Goal: Task Accomplishment & Management: Manage account settings

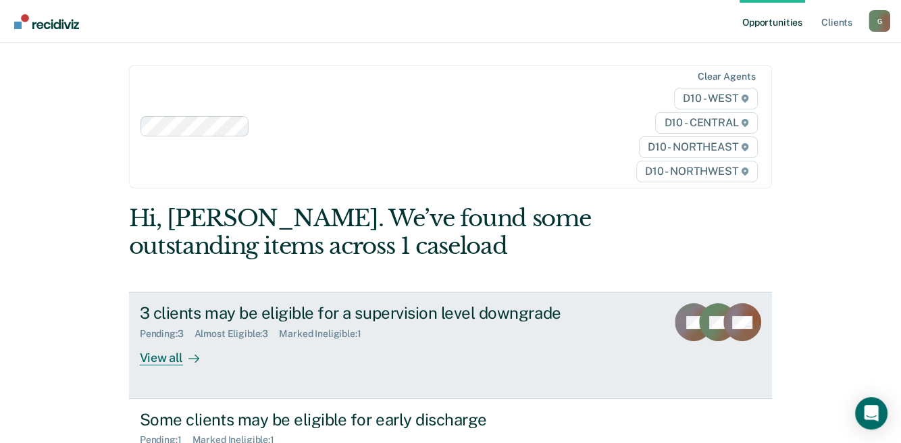
click at [155, 358] on div "View all" at bounding box center [178, 353] width 76 height 26
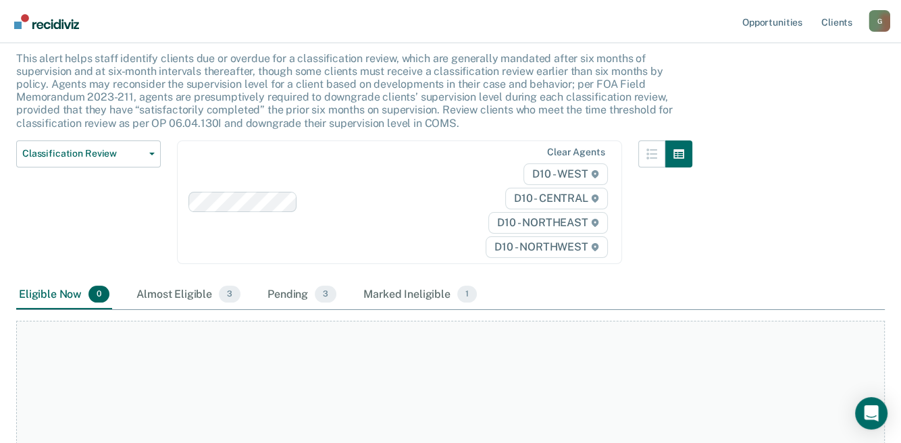
scroll to position [203, 0]
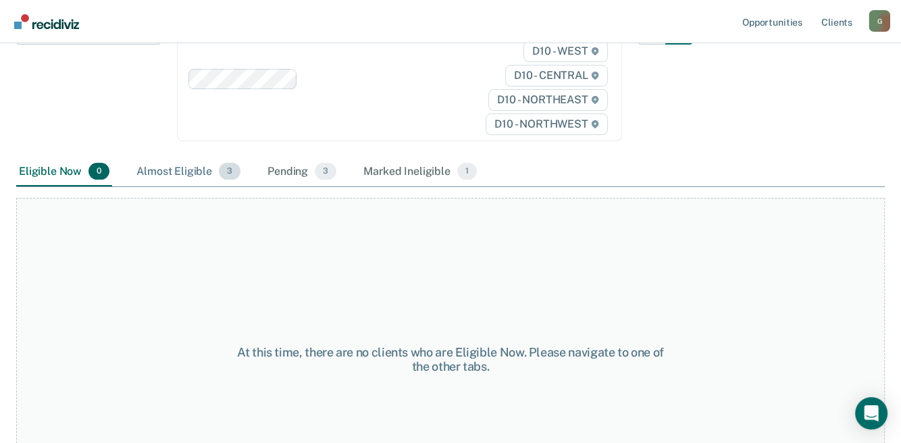
click at [176, 170] on div "Almost Eligible 3" at bounding box center [188, 172] width 109 height 30
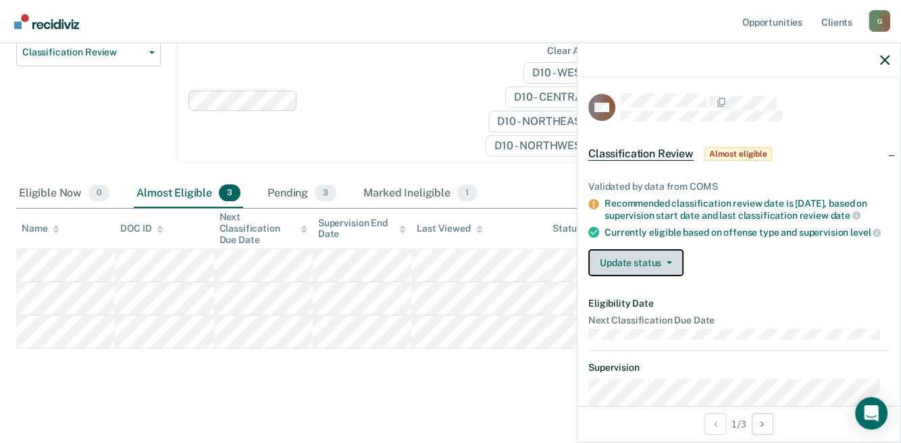
click at [617, 268] on button "Update status" at bounding box center [635, 262] width 95 height 27
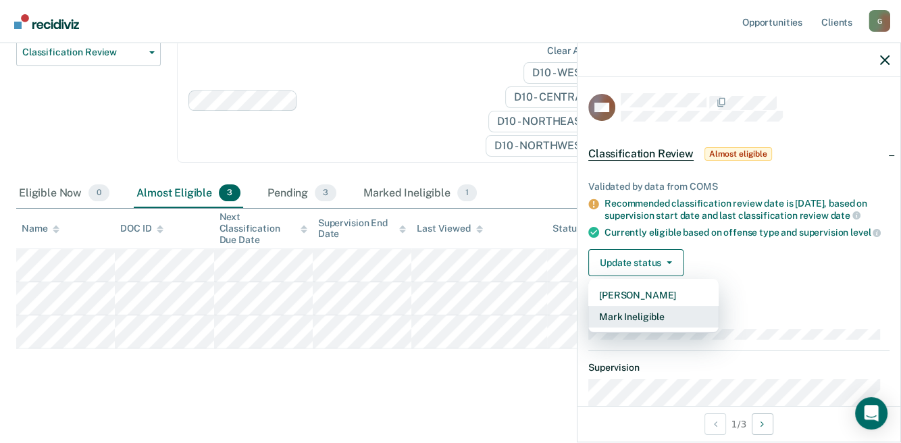
click at [619, 322] on button "Mark Ineligible" at bounding box center [653, 317] width 130 height 22
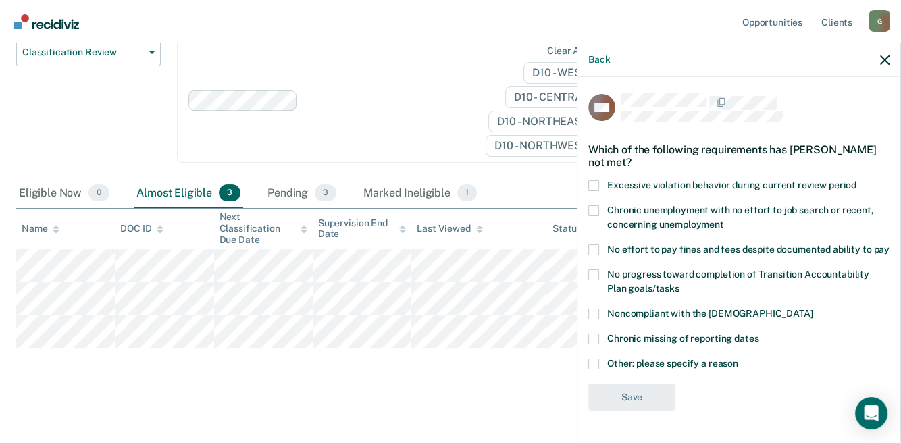
scroll to position [7, 0]
click at [591, 369] on span at bounding box center [593, 364] width 11 height 11
click at [738, 359] on input "Other: please specify a reason" at bounding box center [738, 359] width 0 height 0
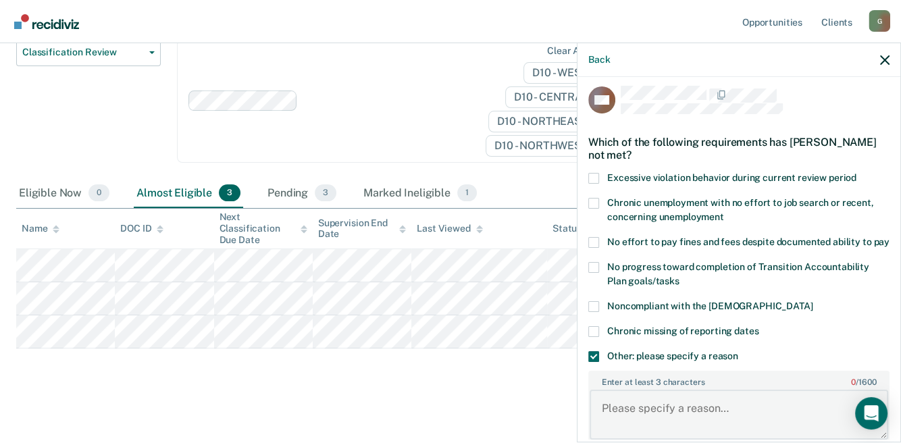
click at [621, 427] on textarea "Enter at least 3 characters 0 / 1600" at bounding box center [739, 415] width 299 height 50
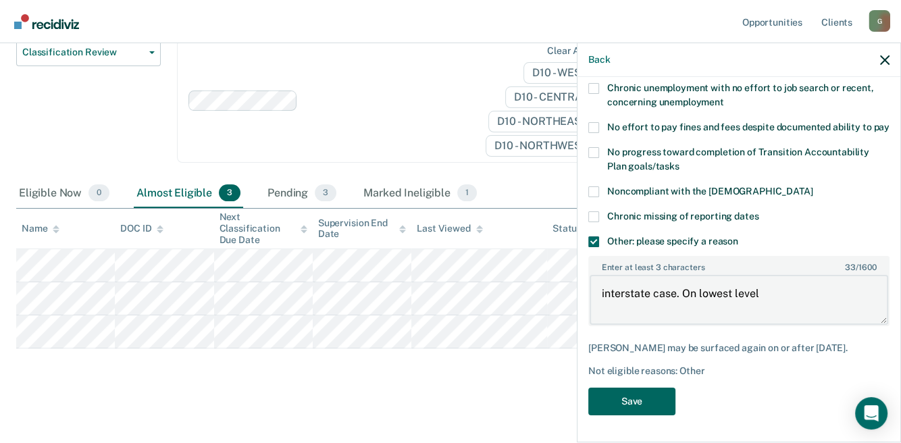
type textarea "interstate case. On lowest level"
click at [661, 413] on button "Save" at bounding box center [631, 402] width 87 height 28
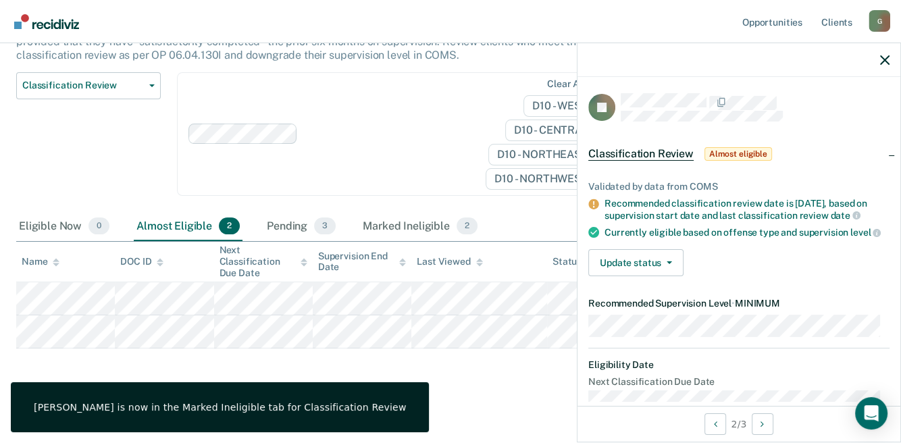
scroll to position [0, 0]
click at [620, 272] on button "Update status" at bounding box center [635, 262] width 95 height 27
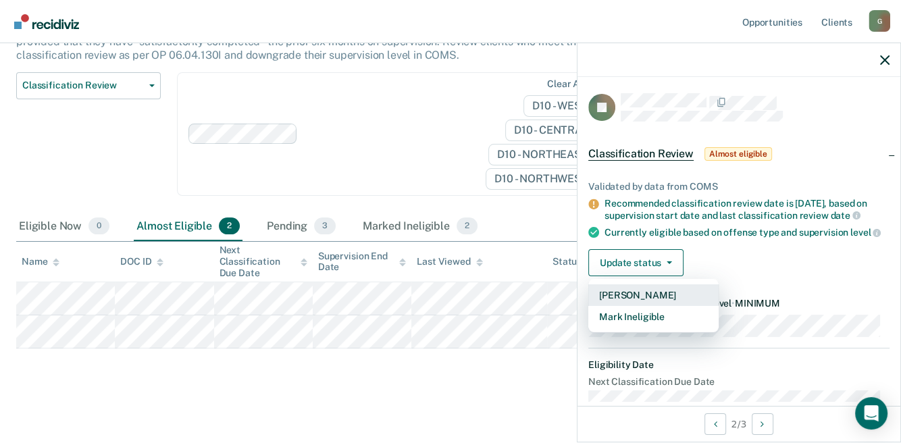
click at [626, 302] on button "[PERSON_NAME]" at bounding box center [653, 295] width 130 height 22
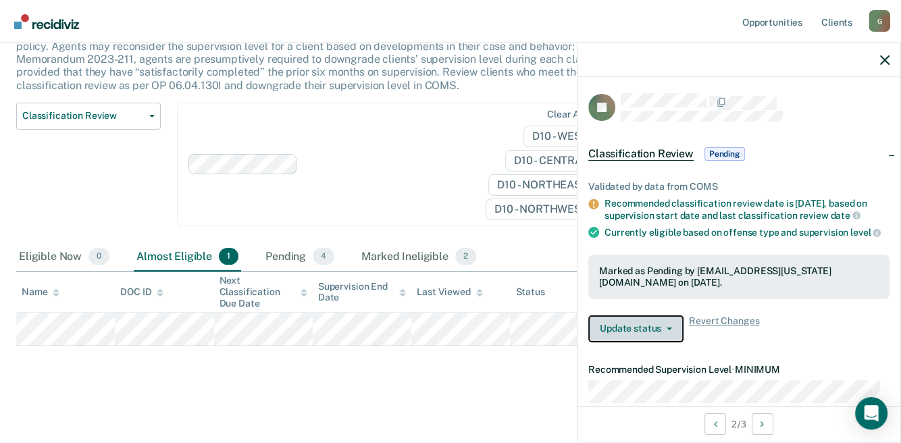
scroll to position [115, 0]
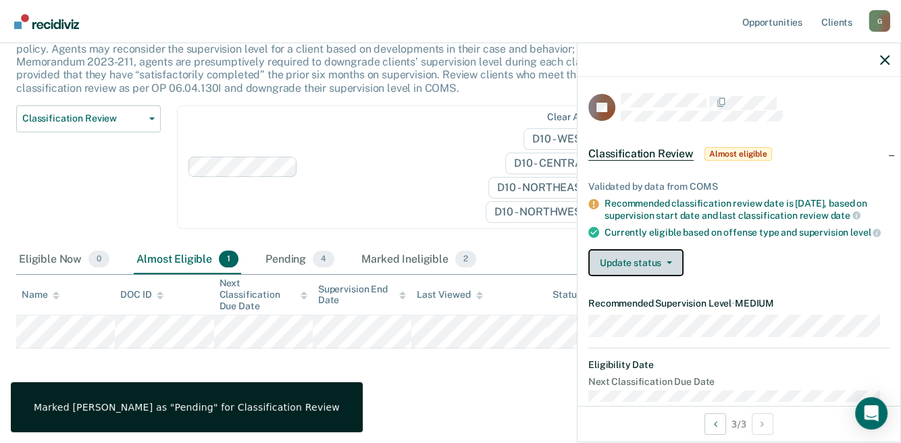
click at [660, 276] on button "Update status" at bounding box center [635, 262] width 95 height 27
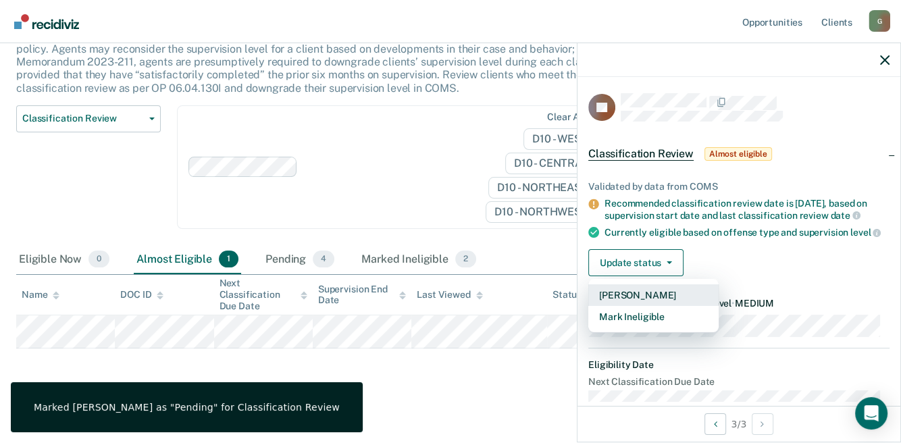
click at [640, 301] on button "[PERSON_NAME]" at bounding box center [653, 295] width 130 height 22
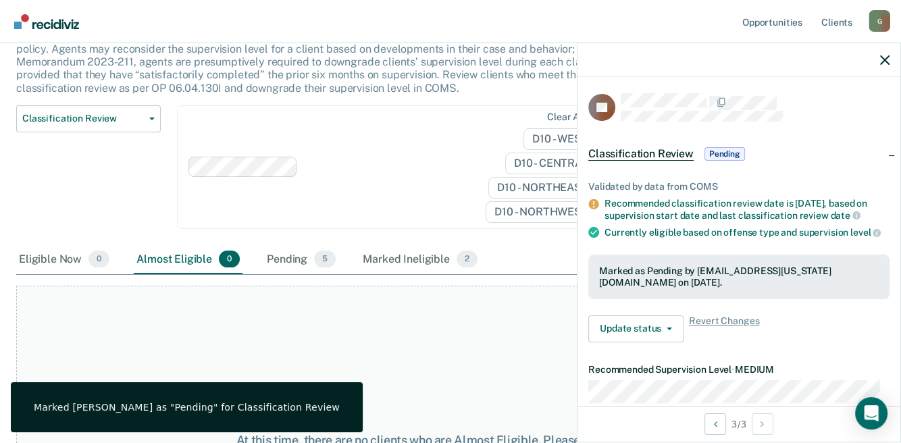
click at [528, 363] on div "At this time, there are no clients who are Almost Eligible. Please navigate to …" at bounding box center [450, 447] width 869 height 323
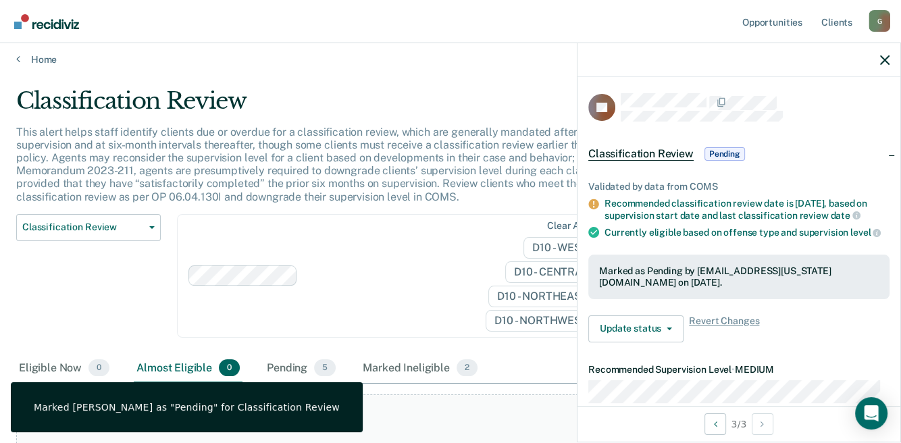
scroll to position [0, 0]
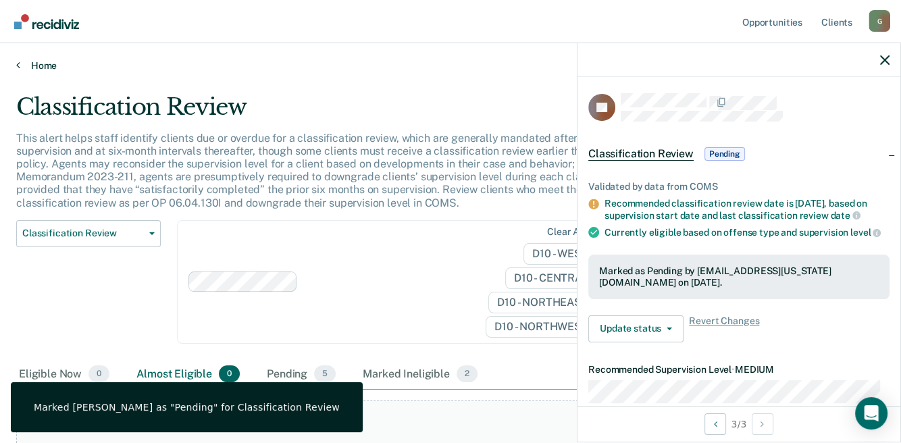
click at [36, 68] on link "Home" at bounding box center [450, 65] width 869 height 12
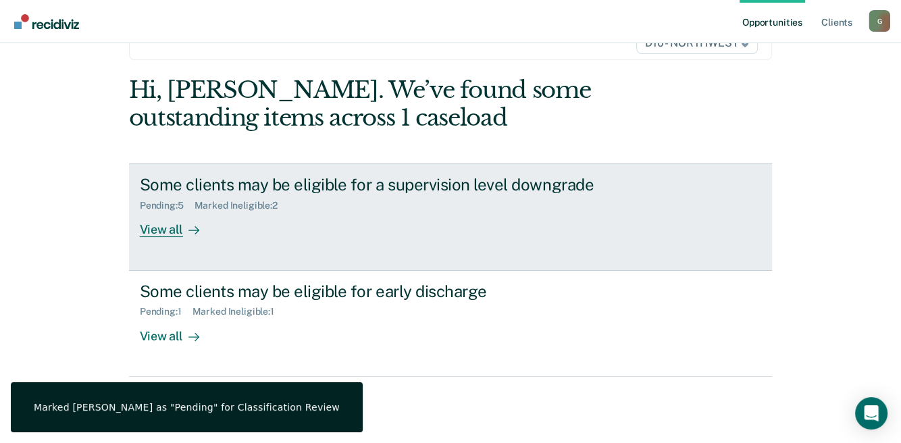
scroll to position [135, 0]
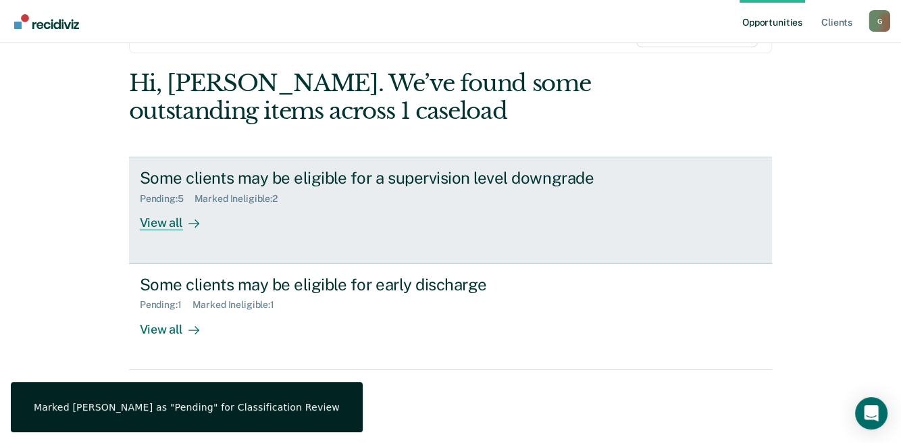
click at [154, 222] on div "View all" at bounding box center [178, 218] width 76 height 26
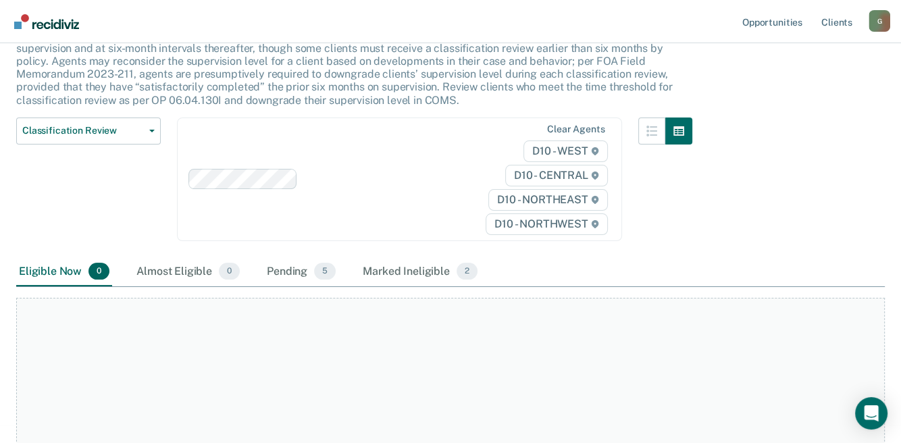
scroll to position [67, 0]
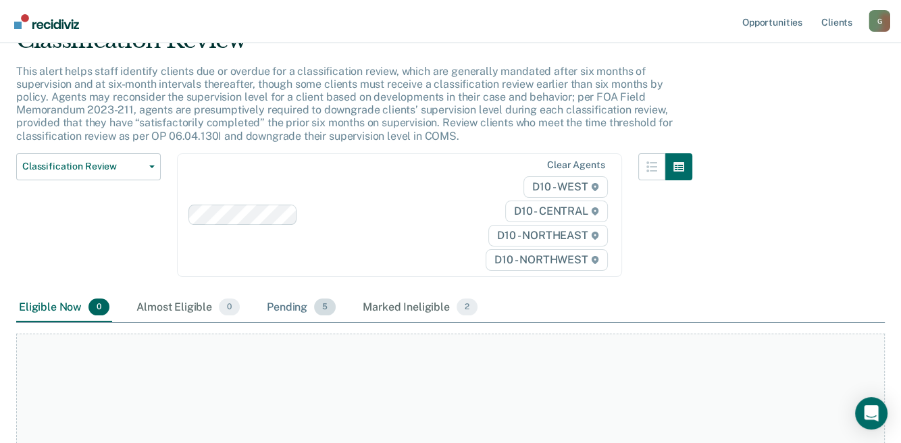
click at [277, 303] on div "Pending 5" at bounding box center [301, 308] width 74 height 30
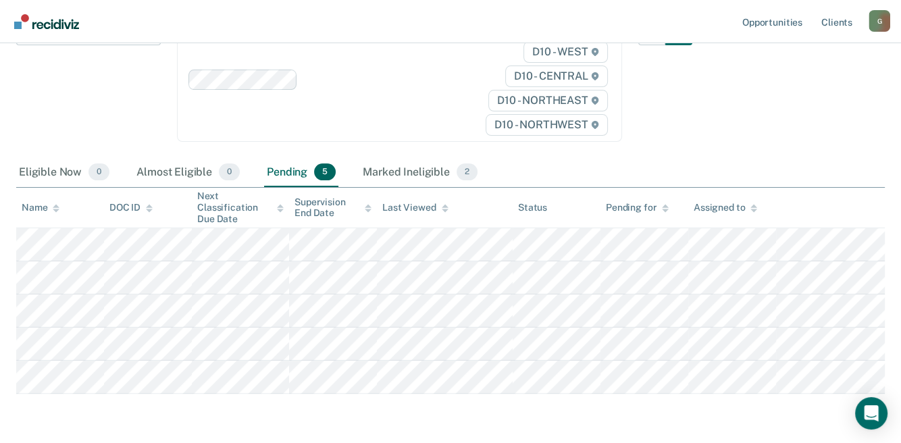
scroll to position [203, 0]
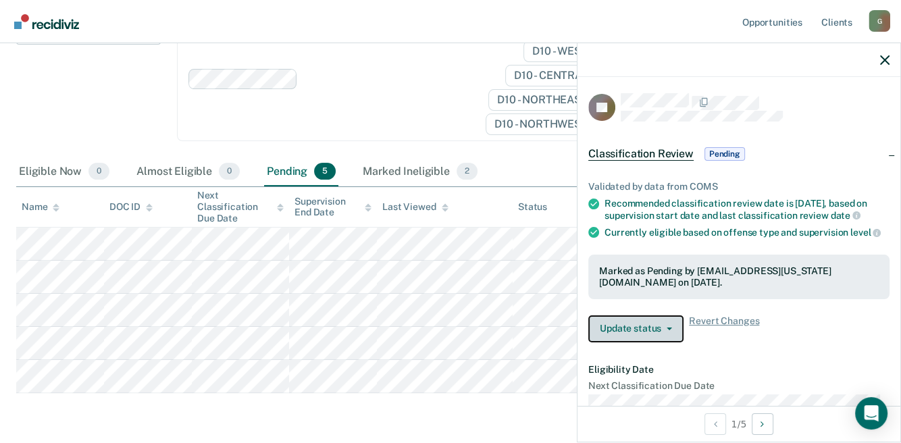
click at [623, 336] on button "Update status" at bounding box center [635, 328] width 95 height 27
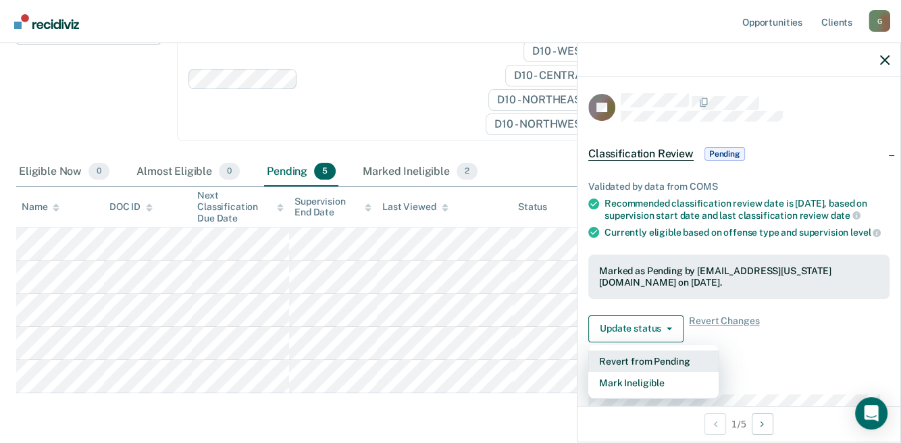
click at [632, 372] on button "Revert from Pending" at bounding box center [653, 362] width 130 height 22
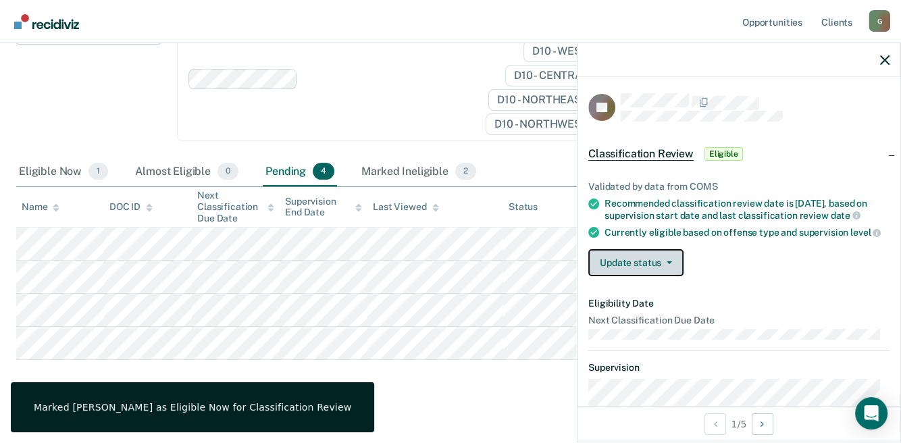
click at [661, 266] on button "Update status" at bounding box center [635, 262] width 95 height 27
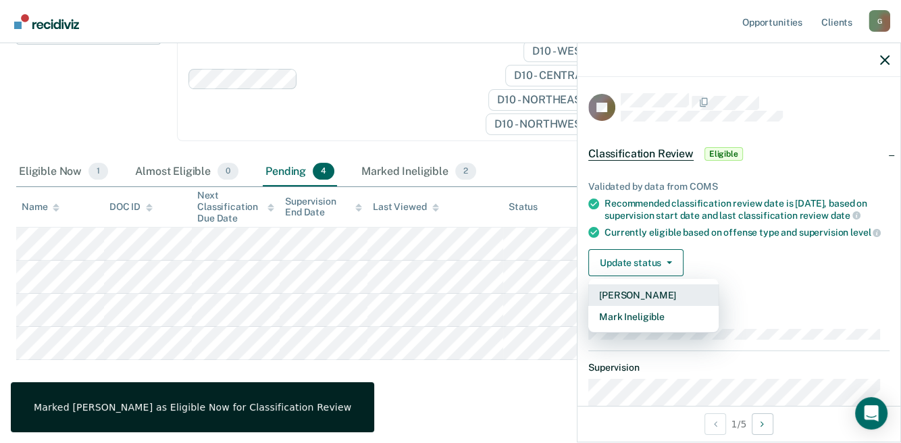
click at [651, 306] on button "[PERSON_NAME]" at bounding box center [653, 295] width 130 height 22
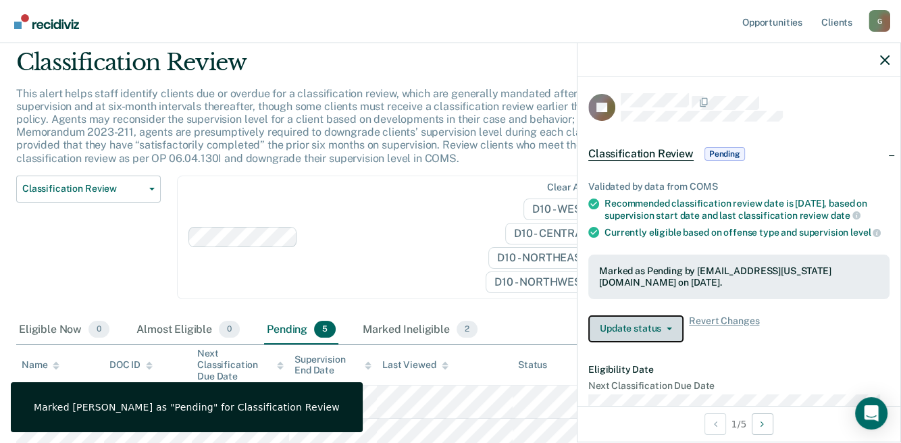
scroll to position [0, 0]
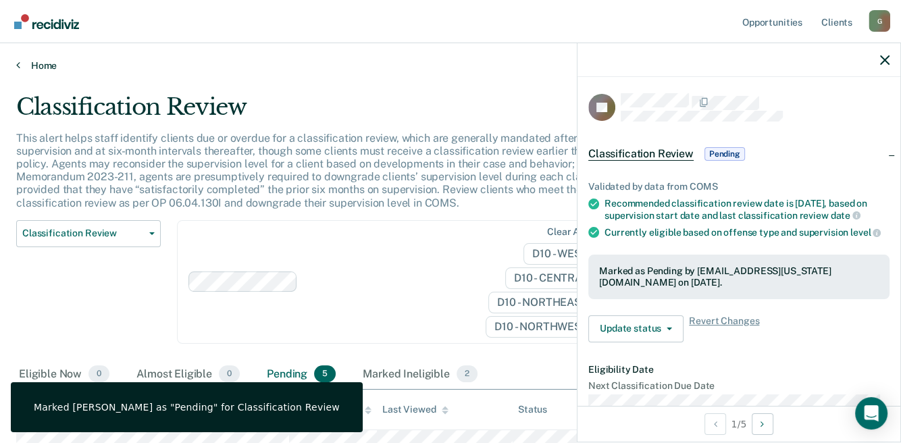
click at [46, 65] on link "Home" at bounding box center [450, 65] width 869 height 12
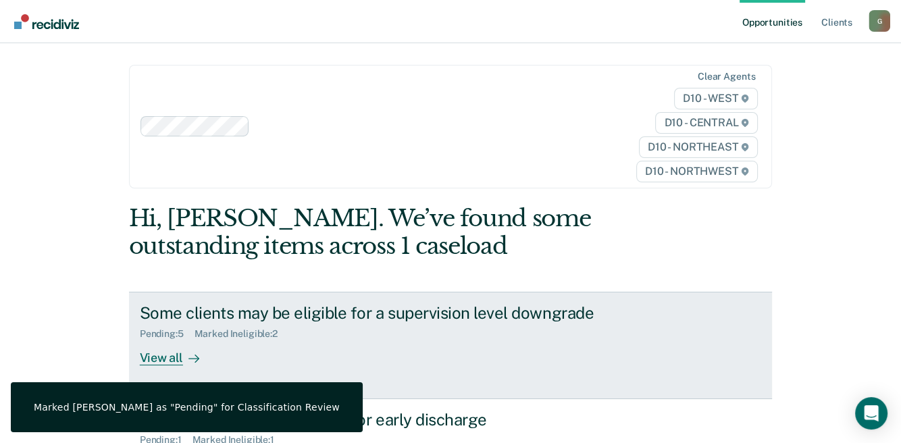
scroll to position [167, 0]
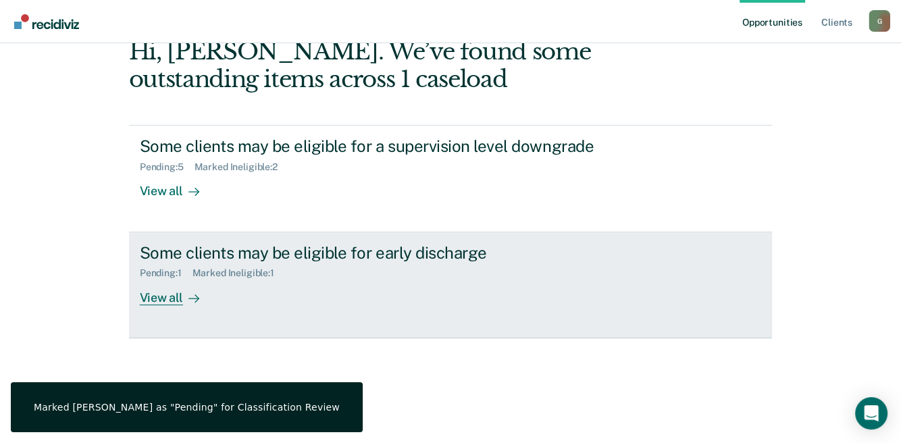
click at [154, 290] on div "View all" at bounding box center [178, 292] width 76 height 26
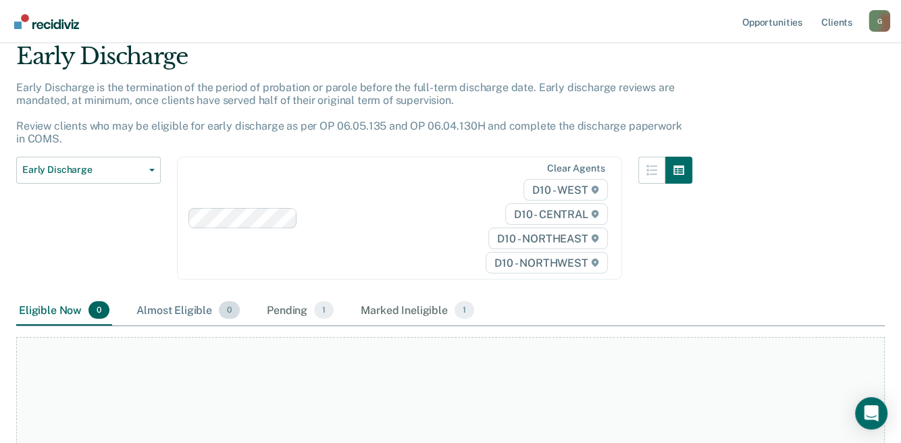
scroll to position [47, 0]
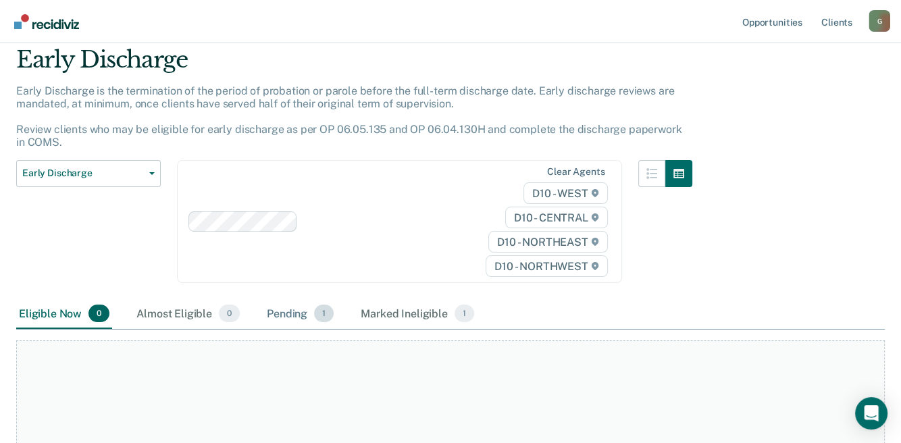
click at [292, 313] on div "Pending 1" at bounding box center [300, 314] width 72 height 30
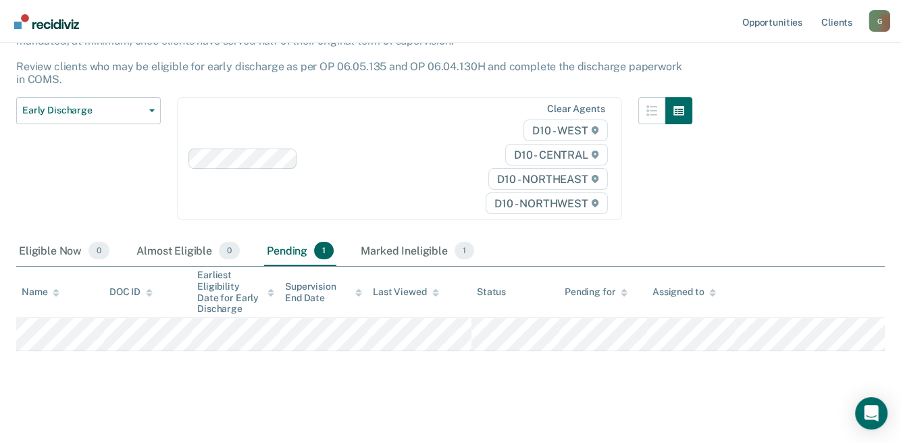
scroll to position [113, 0]
